Goal: Check status: Check status

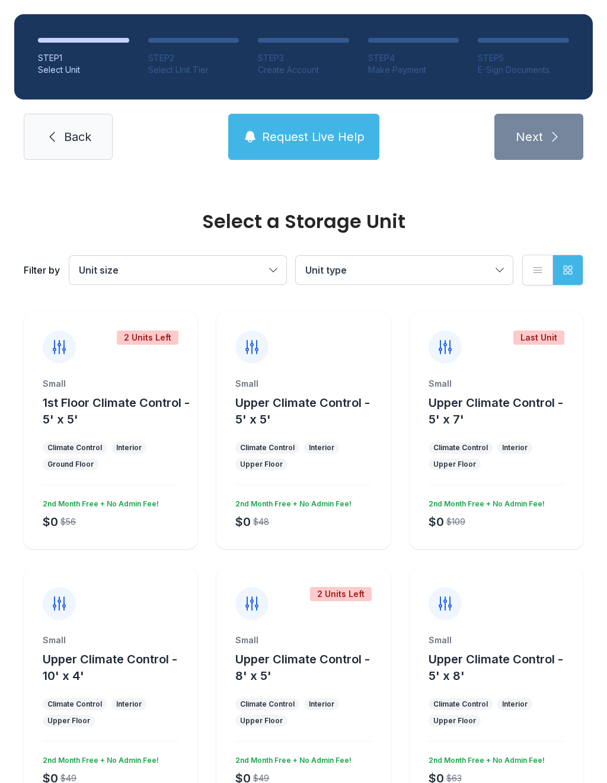
scroll to position [-1, 0]
click at [85, 137] on span "Back" at bounding box center [77, 137] width 27 height 17
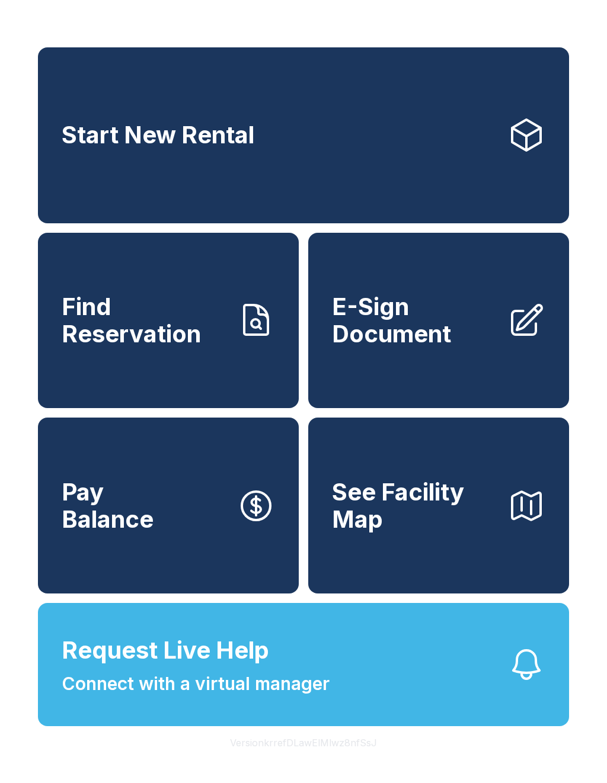
click at [207, 343] on span "Find Reservation" at bounding box center [145, 320] width 166 height 54
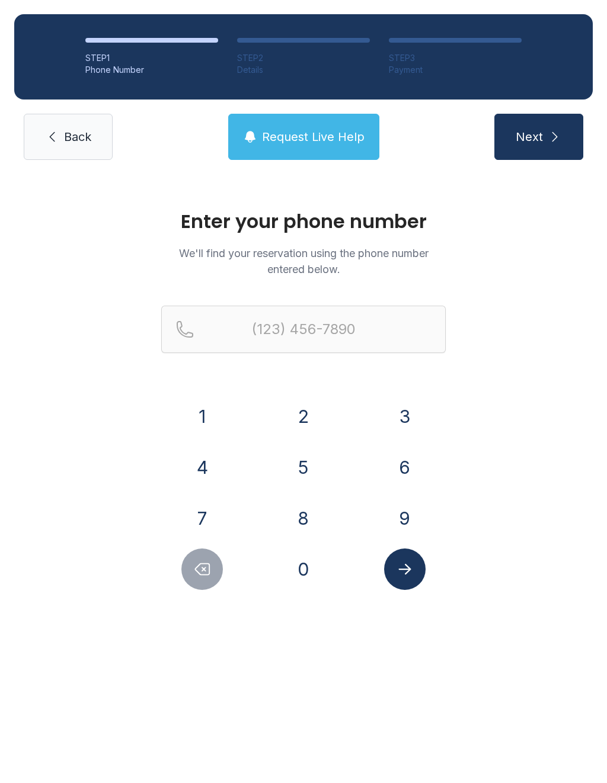
click at [411, 469] on button "6" at bounding box center [404, 467] width 41 height 41
click at [309, 570] on button "0" at bounding box center [303, 569] width 41 height 41
click at [305, 525] on button "8" at bounding box center [303, 518] width 41 height 41
click at [410, 459] on button "6" at bounding box center [404, 467] width 41 height 41
click at [388, 509] on button "9" at bounding box center [404, 518] width 41 height 41
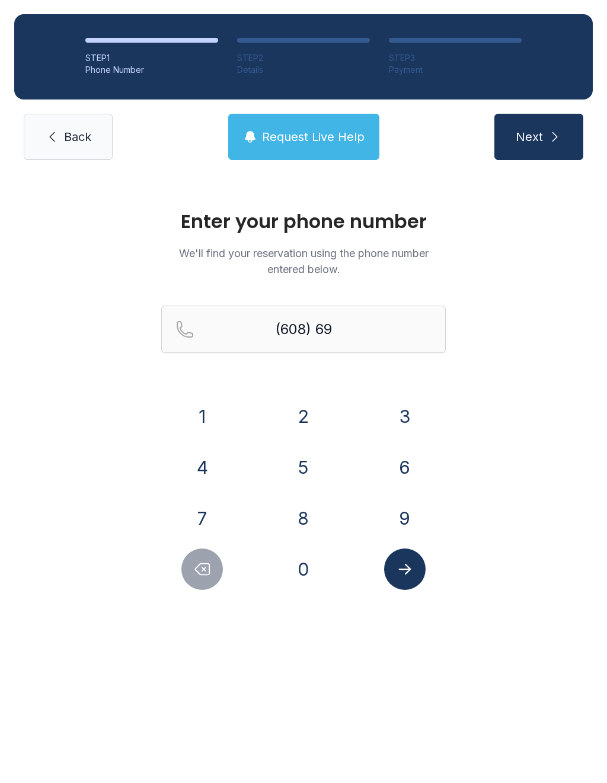
click at [311, 516] on button "8" at bounding box center [303, 518] width 41 height 41
click at [220, 459] on button "4" at bounding box center [201, 467] width 41 height 41
click at [201, 513] on button "7" at bounding box center [201, 518] width 41 height 41
click at [201, 518] on button "7" at bounding box center [201, 518] width 41 height 41
click at [200, 518] on button "7" at bounding box center [201, 518] width 41 height 41
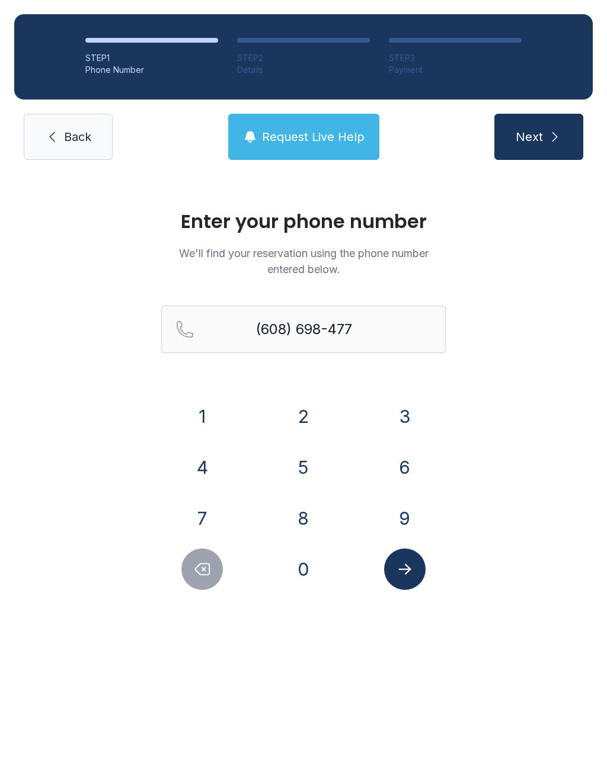
type input "[PHONE_NUMBER]"
click at [413, 578] on icon "Submit lookup form" at bounding box center [405, 570] width 18 height 18
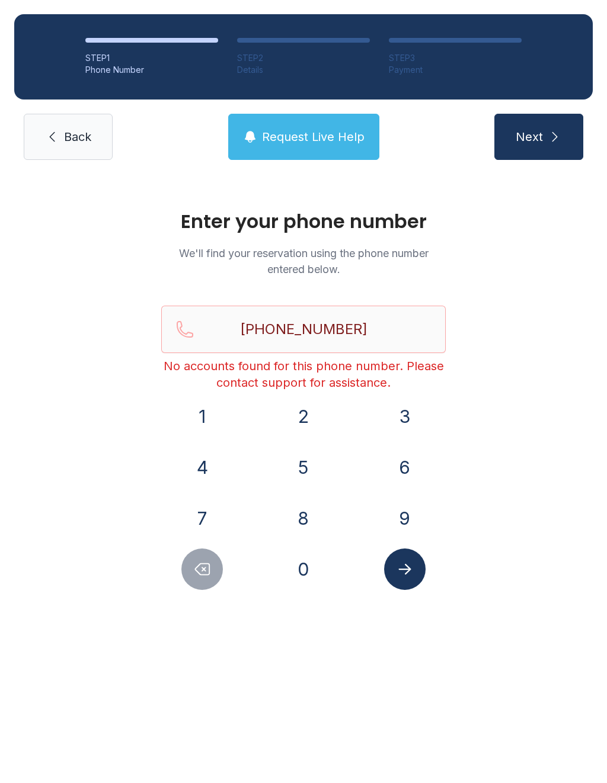
click at [328, 130] on span "Request Live Help" at bounding box center [313, 137] width 103 height 17
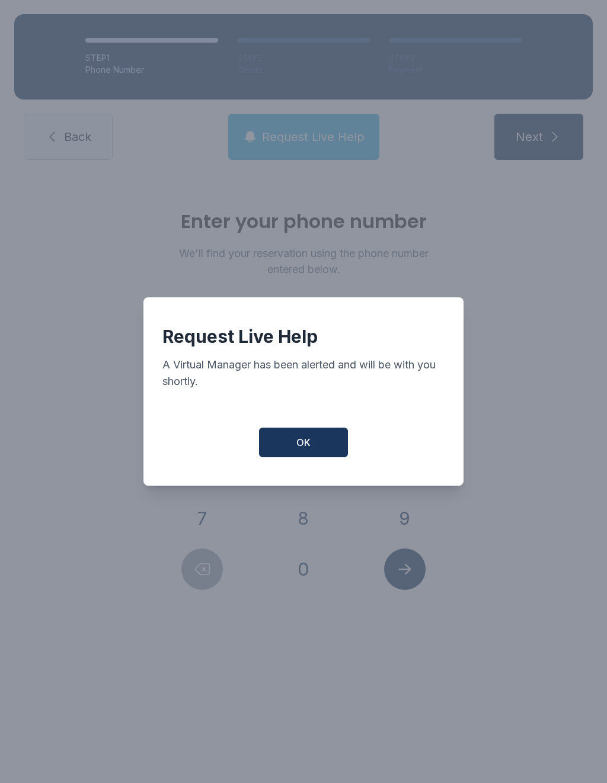
click at [309, 450] on span "OK" at bounding box center [303, 443] width 14 height 14
